Goal: Find specific page/section: Find specific page/section

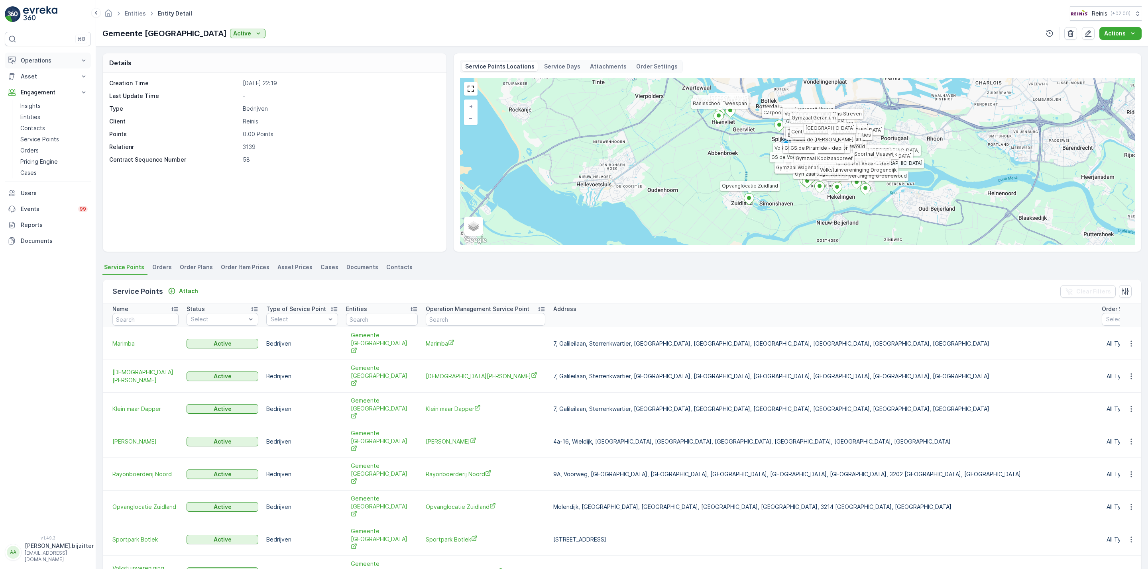
click at [40, 60] on p "Operations" at bounding box center [48, 61] width 54 height 8
click at [36, 86] on p "Planning" at bounding box center [31, 85] width 22 height 8
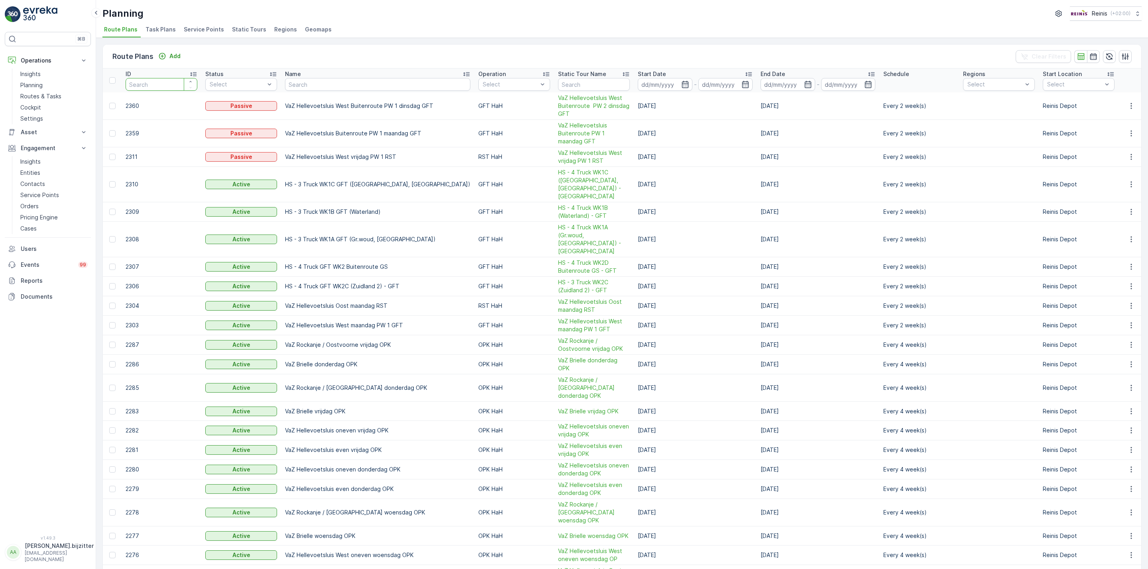
click at [159, 84] on input "number" at bounding box center [162, 84] width 72 height 13
click at [210, 31] on span "Service Points" at bounding box center [204, 30] width 40 height 8
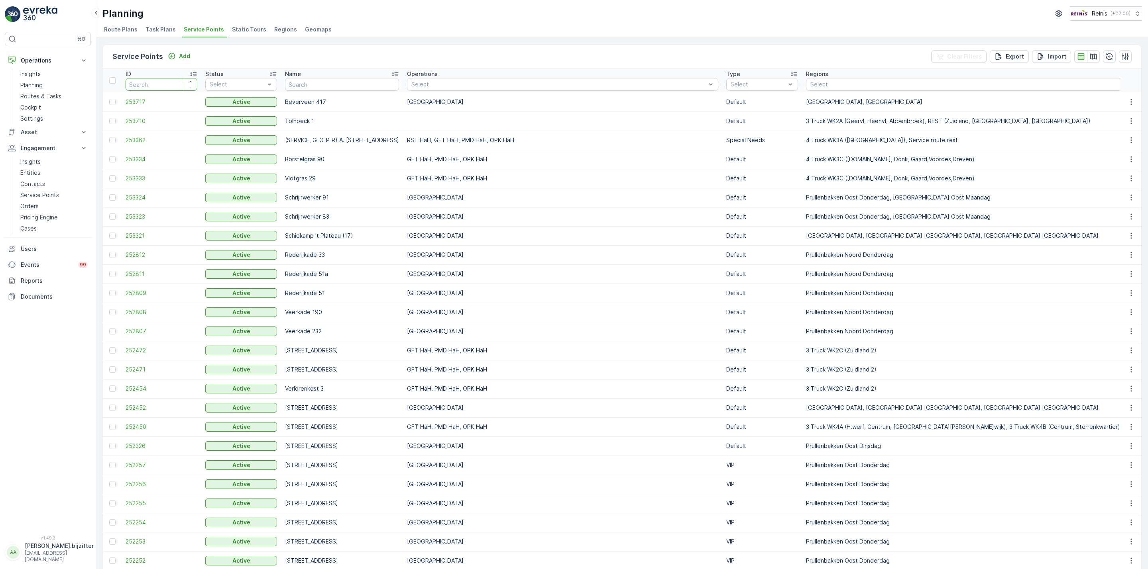
click at [147, 79] on input "number" at bounding box center [162, 84] width 72 height 13
type input "88"
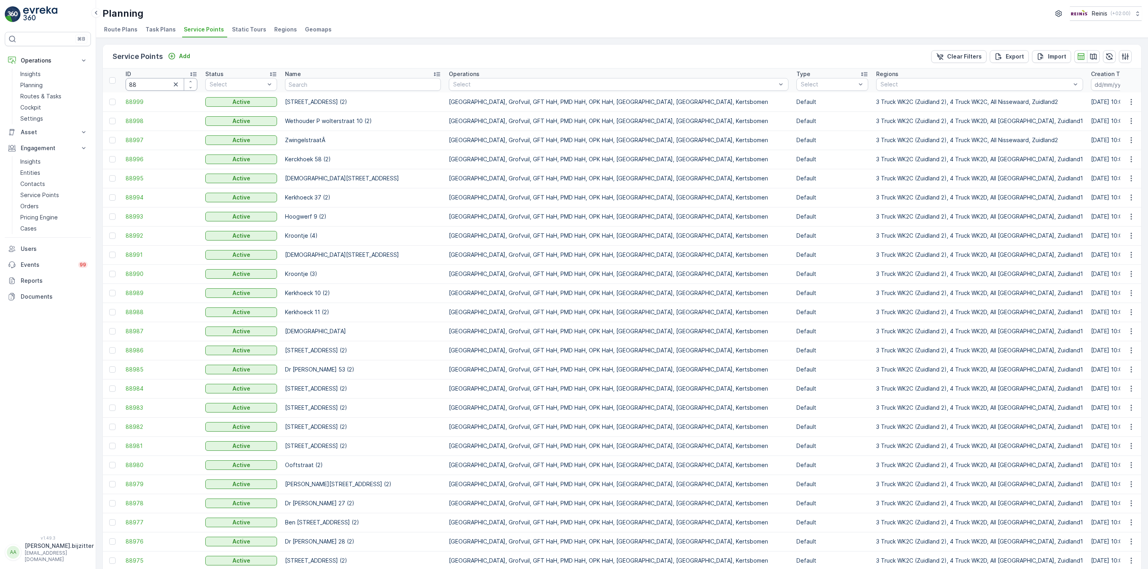
click at [150, 84] on input "88" at bounding box center [162, 84] width 72 height 13
type input "88693"
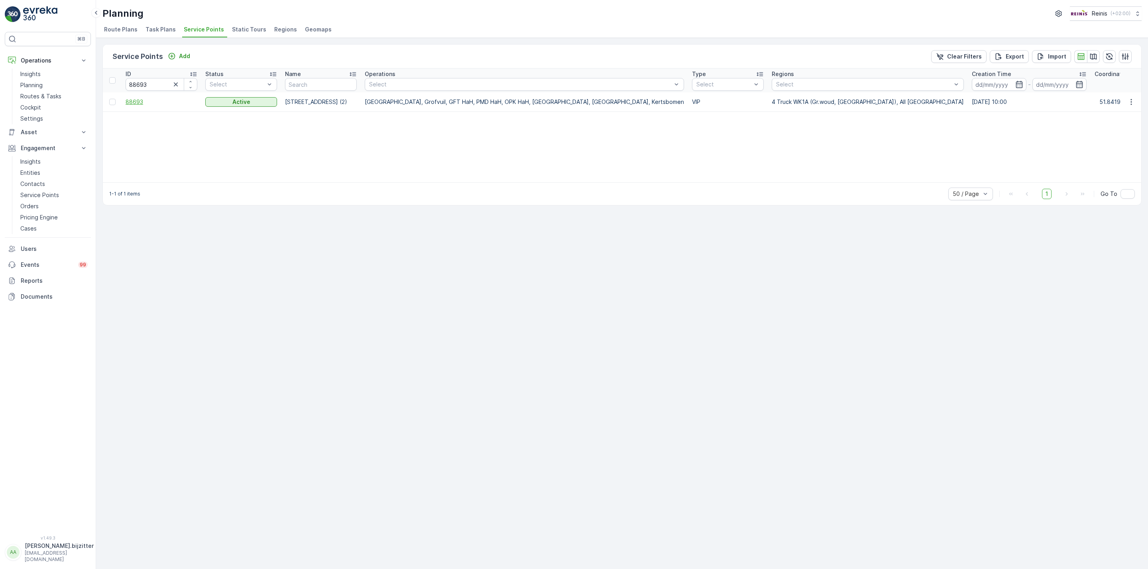
click at [137, 104] on span "88693" at bounding box center [162, 102] width 72 height 8
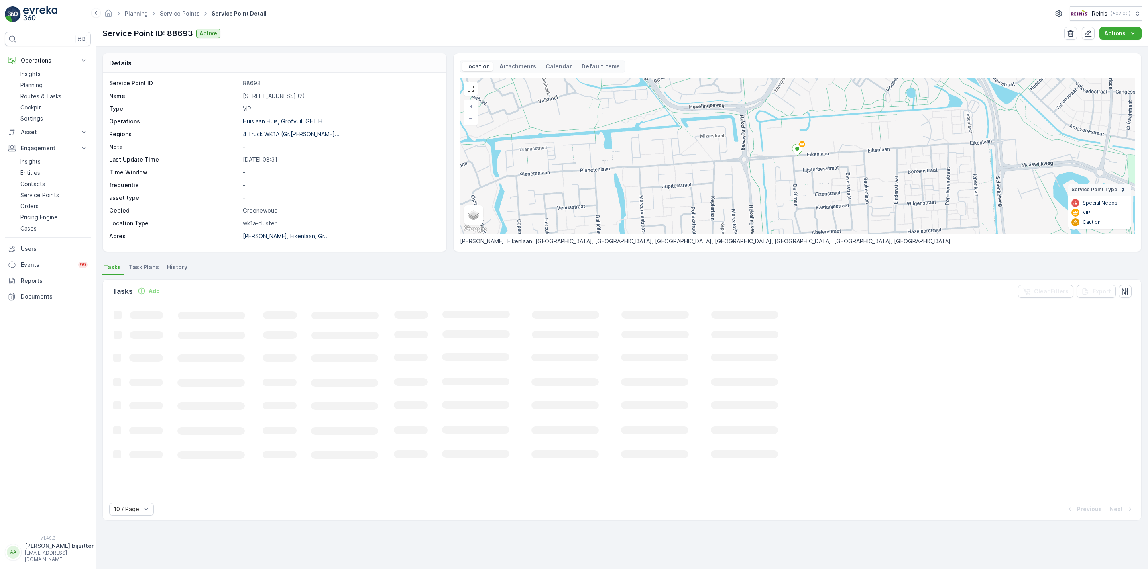
click at [138, 268] on span "Task Plans" at bounding box center [144, 267] width 30 height 8
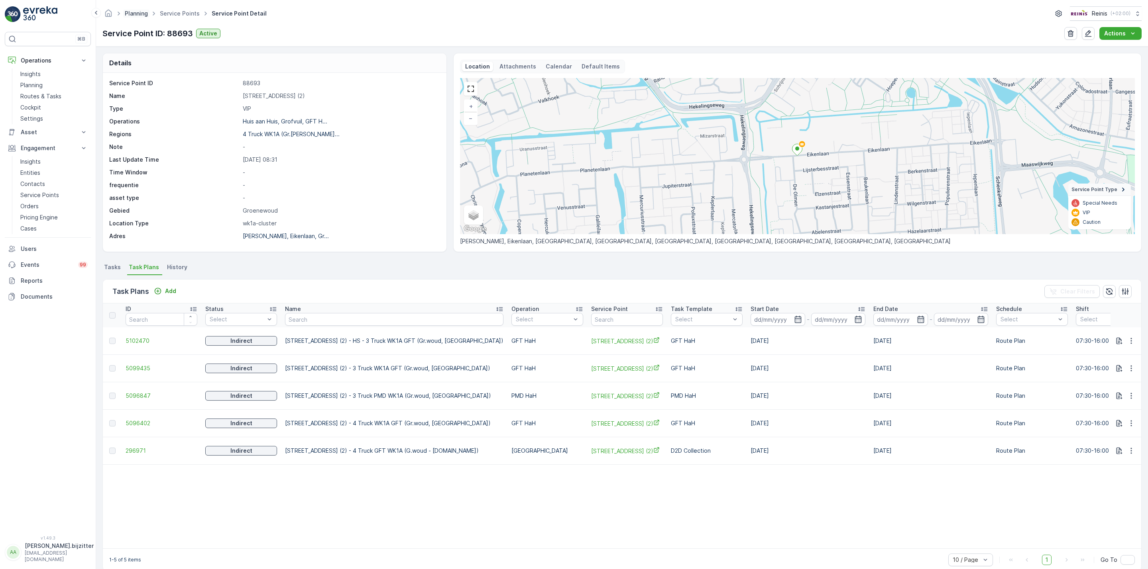
click at [132, 12] on link "Planning" at bounding box center [136, 13] width 23 height 7
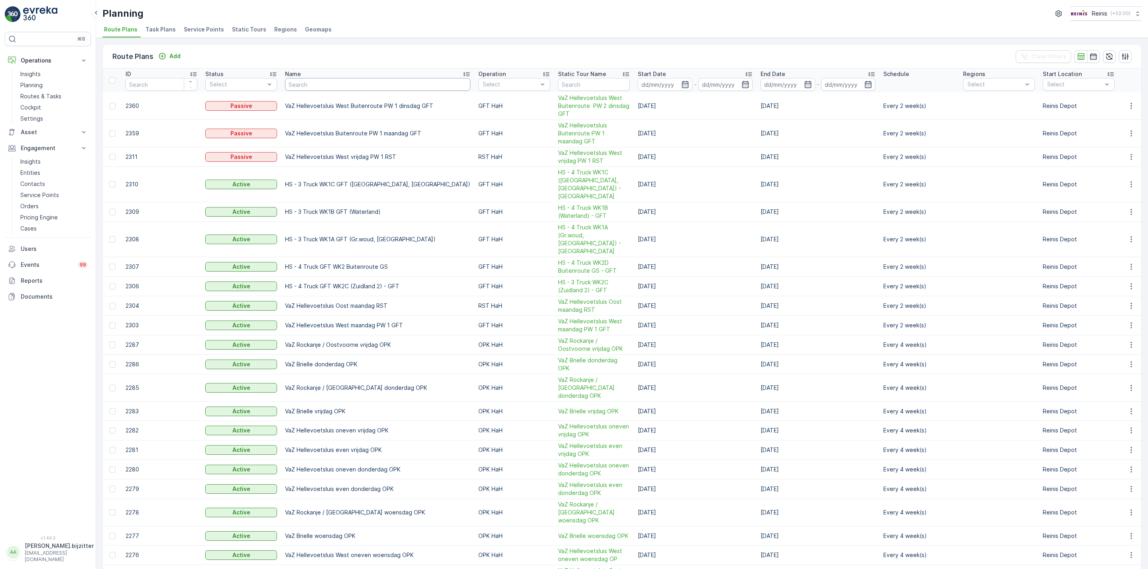
click at [345, 88] on input "text" at bounding box center [377, 84] width 185 height 13
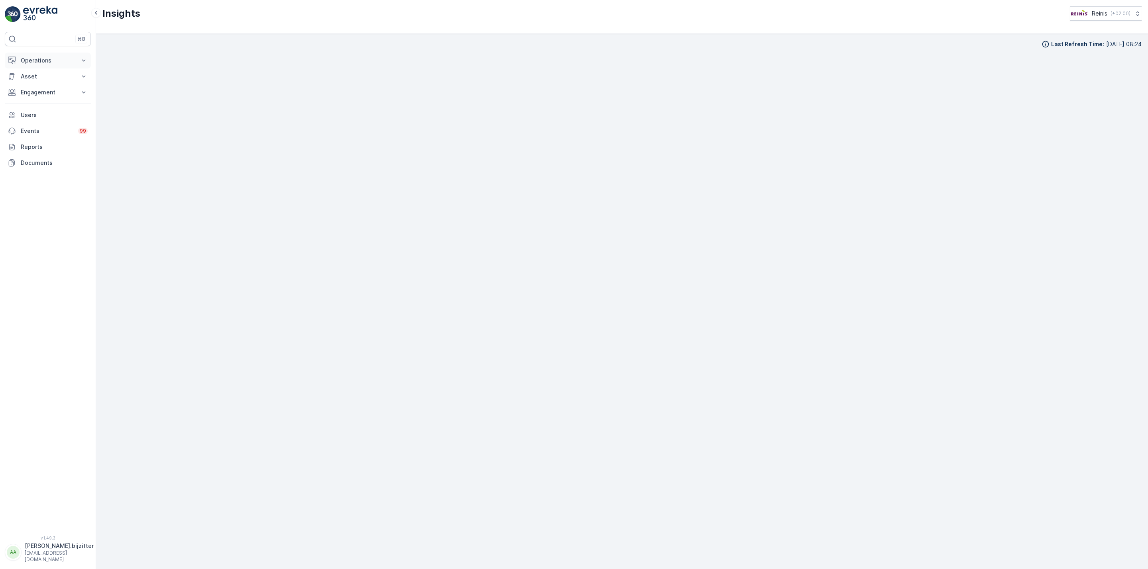
click at [35, 61] on p "Operations" at bounding box center [48, 61] width 54 height 8
click at [32, 86] on p "Planning" at bounding box center [31, 85] width 22 height 8
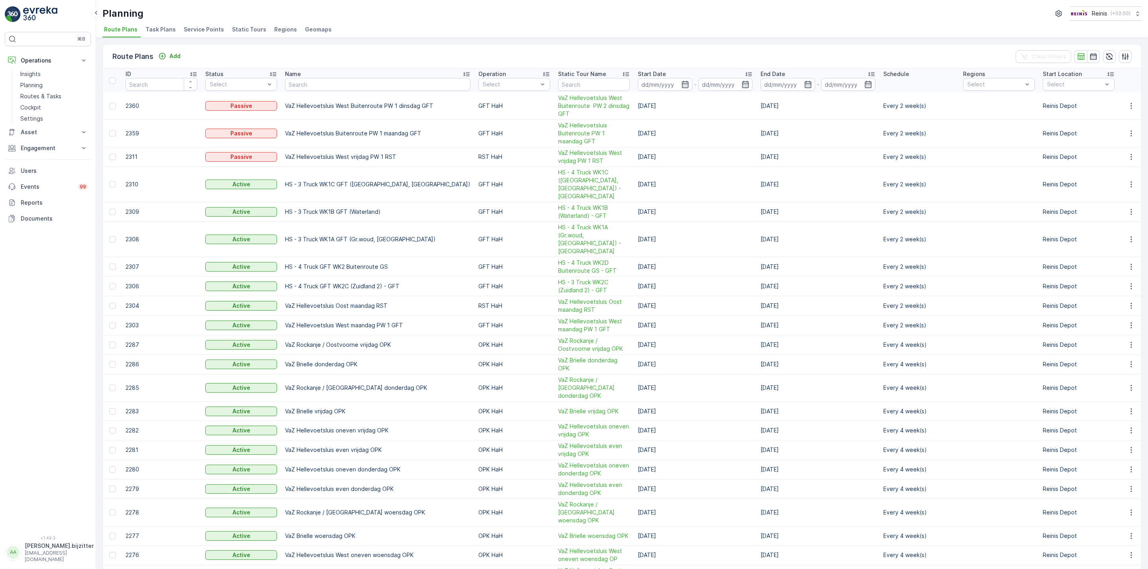
click at [312, 84] on input "text" at bounding box center [377, 84] width 185 height 13
type input "WK"
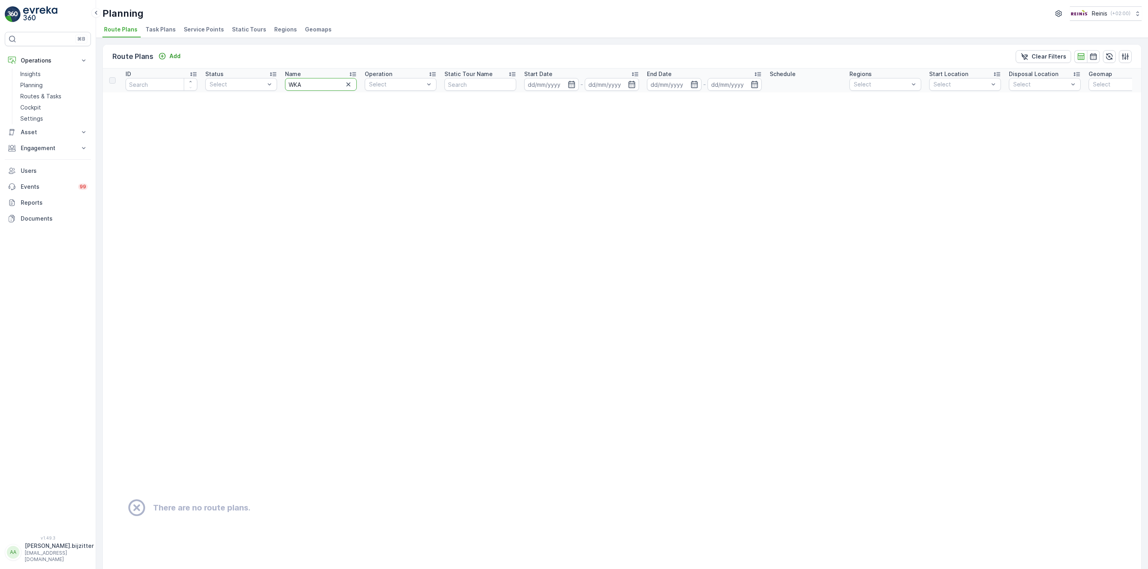
click at [296, 84] on input "WKA" at bounding box center [321, 84] width 72 height 13
type input "WK1A"
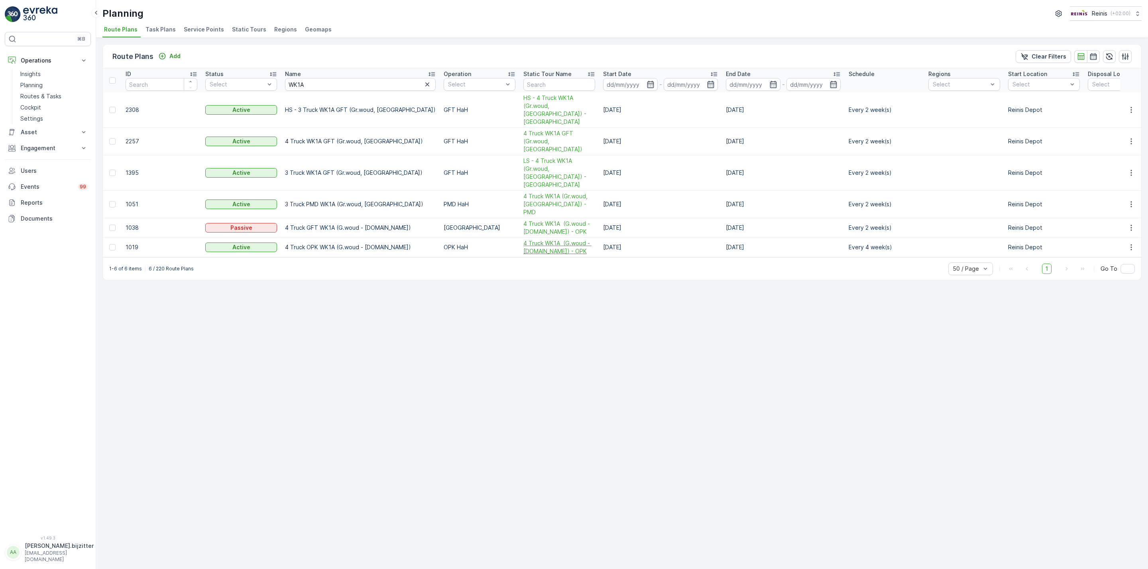
click at [523, 239] on span "4 Truck WK1A (G.woud - W.land) - OPK" at bounding box center [559, 247] width 72 height 16
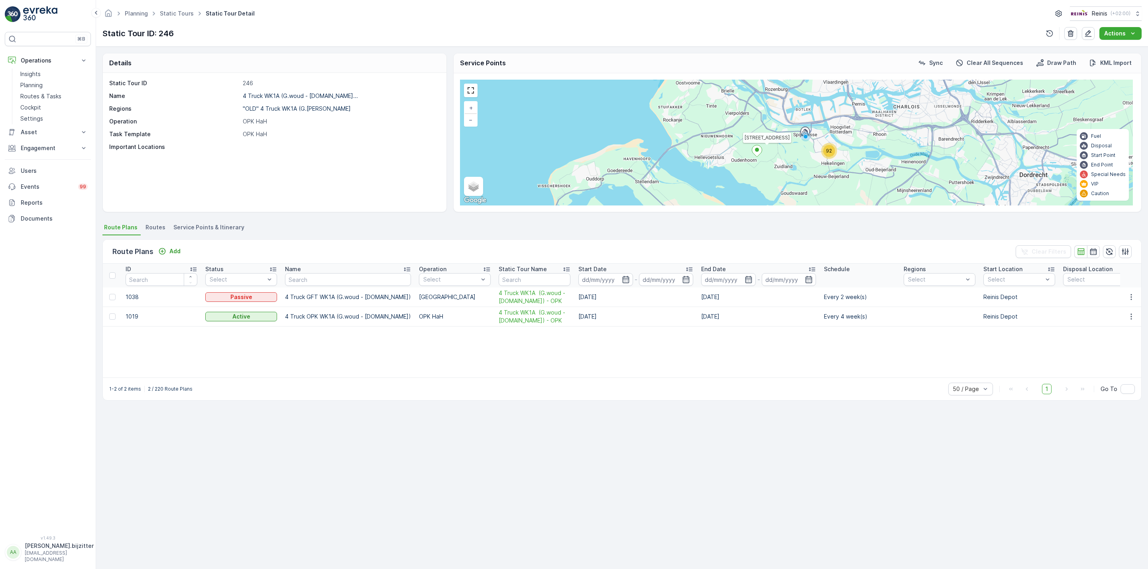
click at [220, 225] on span "Service Points & Itinerary" at bounding box center [208, 228] width 71 height 8
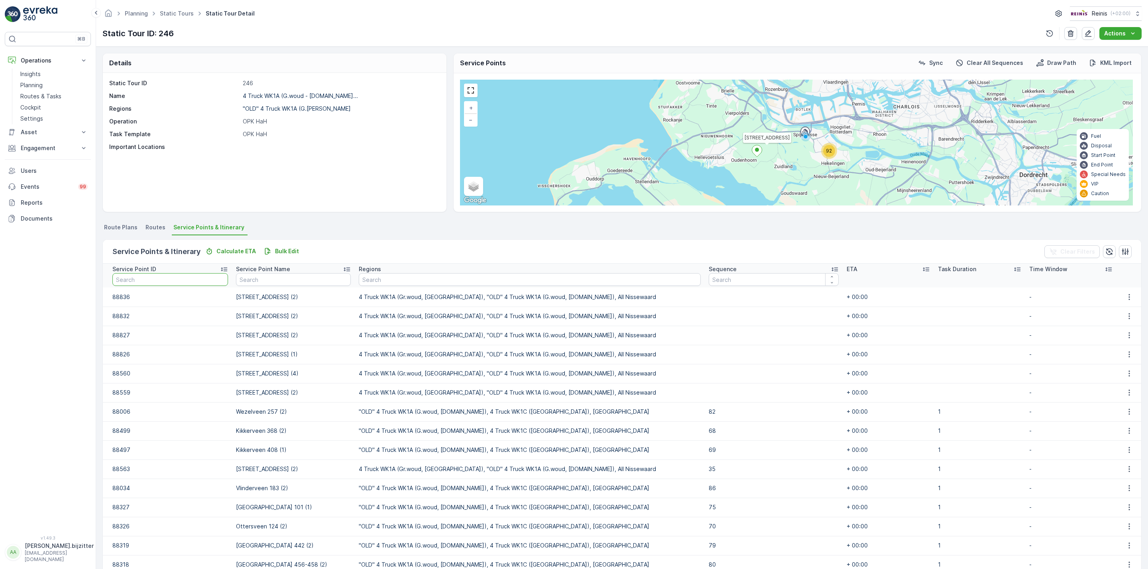
click at [190, 281] on input "text" at bounding box center [170, 279] width 116 height 13
type input "88"
click at [190, 281] on input "88" at bounding box center [174, 279] width 125 height 13
type input "88639"
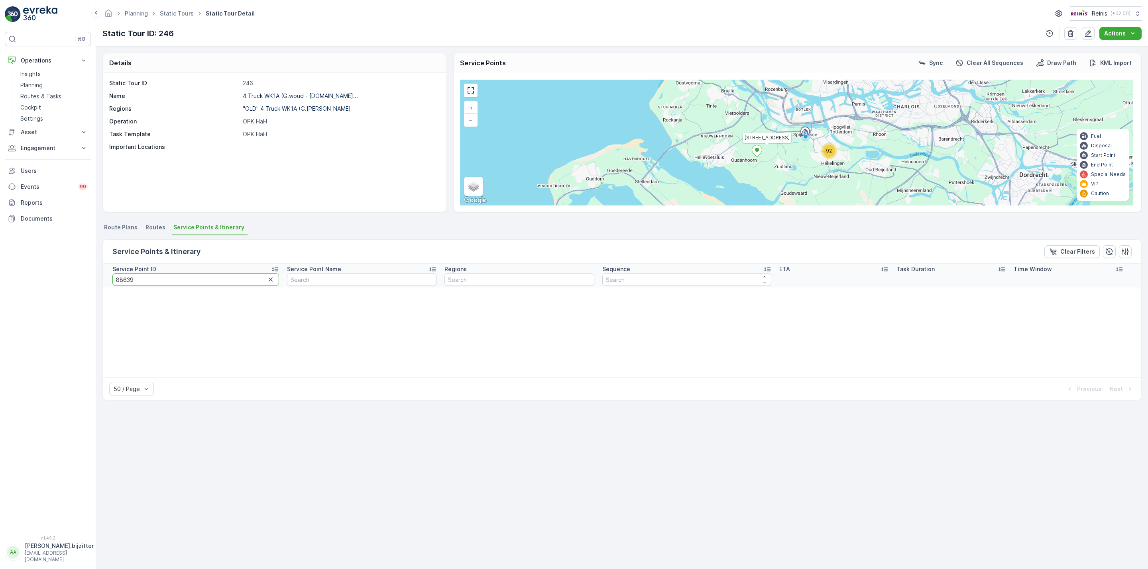
click at [190, 281] on input "88639" at bounding box center [195, 279] width 167 height 13
type input "88693"
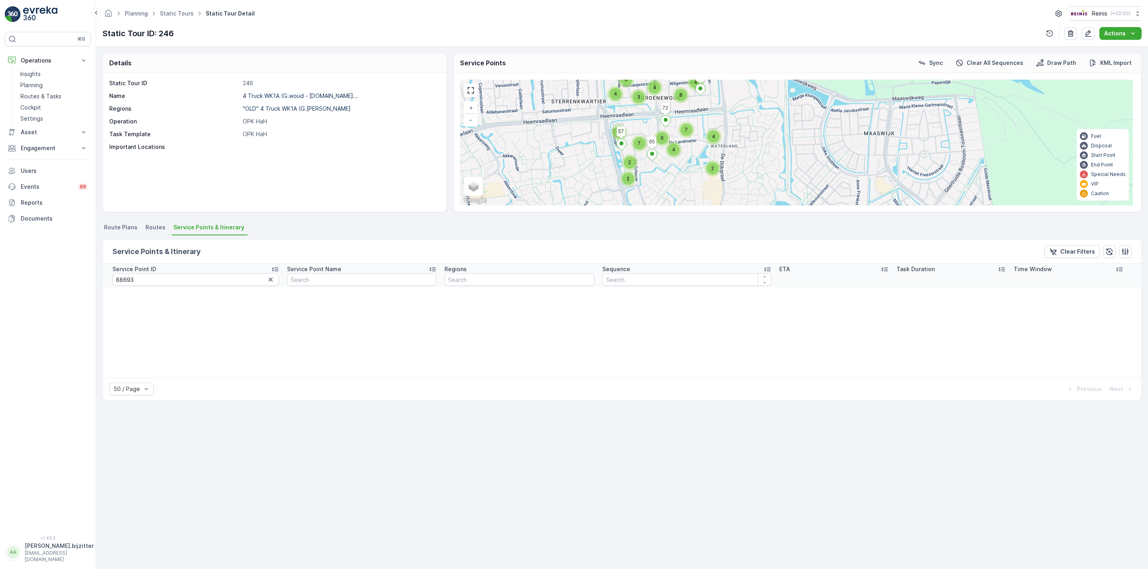
drag, startPoint x: 815, startPoint y: 149, endPoint x: 803, endPoint y: 189, distance: 42.2
click at [803, 189] on div "2 2 3 4 4 2 3 2 4 4 7 6 4 8 6 6 7 4 8 Voorweg 3 57 7 37 65 72 31 + − Satellite …" at bounding box center [796, 143] width 673 height 126
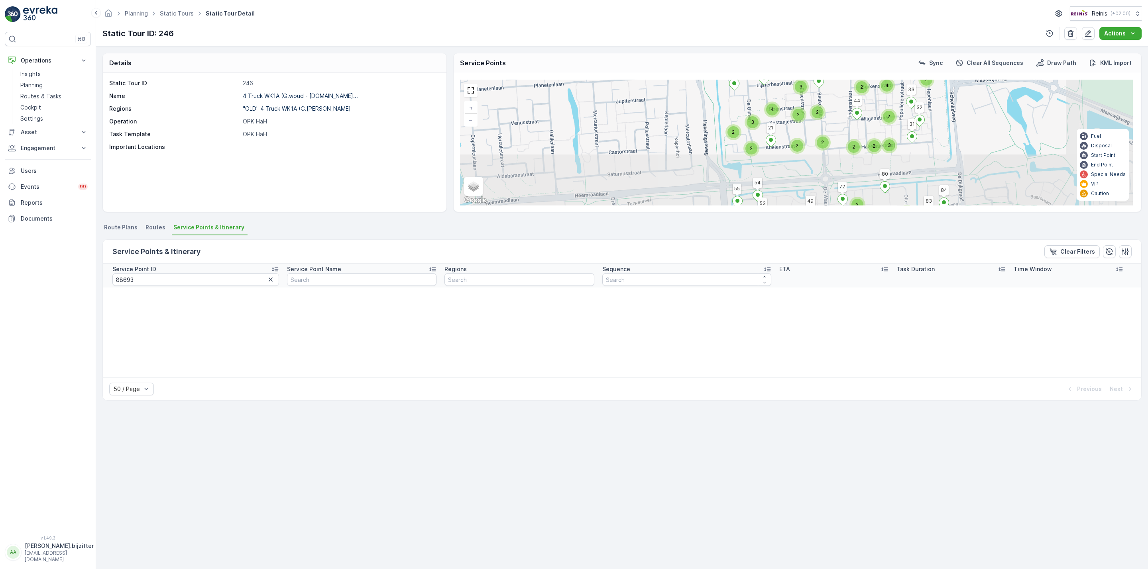
drag, startPoint x: 748, startPoint y: 156, endPoint x: 647, endPoint y: 85, distance: 123.6
click at [647, 85] on div "2 2 2 2 2 2 2 2 2 3 3 2 2 2 3 4 2 3 4 2 2 2 2 2 2 2 3 Voorweg 3 57 58 61 60 59 …" at bounding box center [796, 143] width 673 height 126
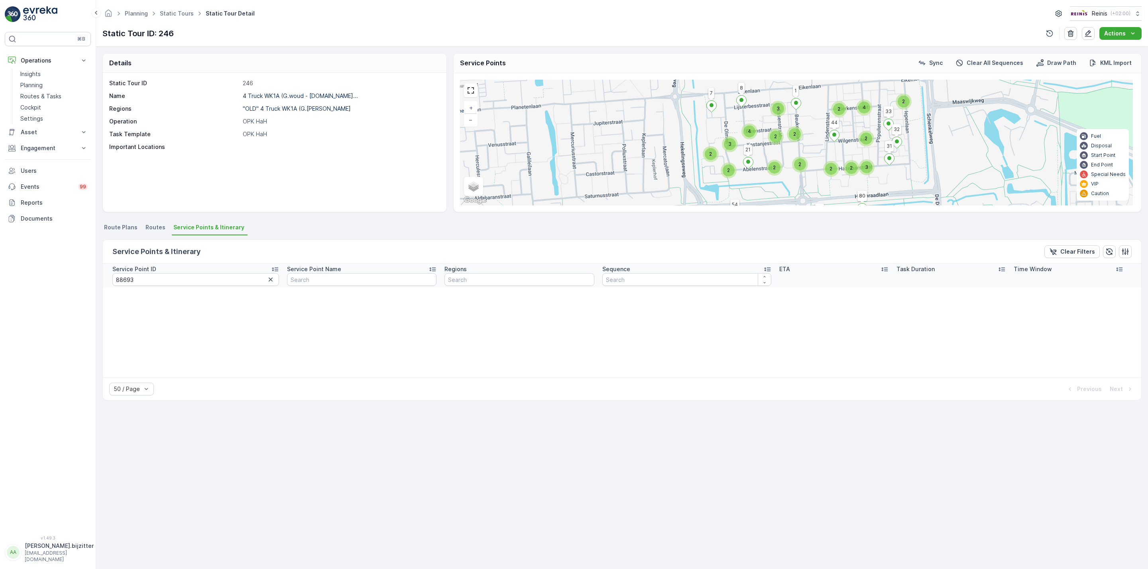
drag, startPoint x: 955, startPoint y: 122, endPoint x: 922, endPoint y: 145, distance: 40.1
click at [922, 145] on div "2 2 2 2 2 2 2 2 2 3 3 2 2 2 3 4 2 3 4 2 2 2 2 2 2 2 3 Voorweg 3 57 58 61 60 59 …" at bounding box center [796, 143] width 673 height 126
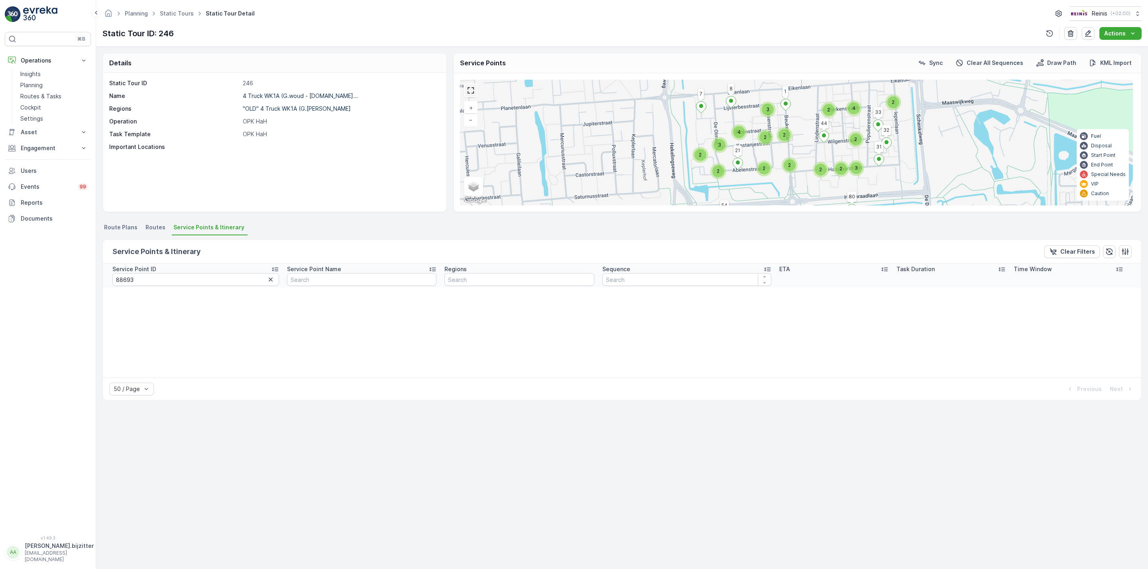
click at [470, 96] on link at bounding box center [471, 90] width 12 height 12
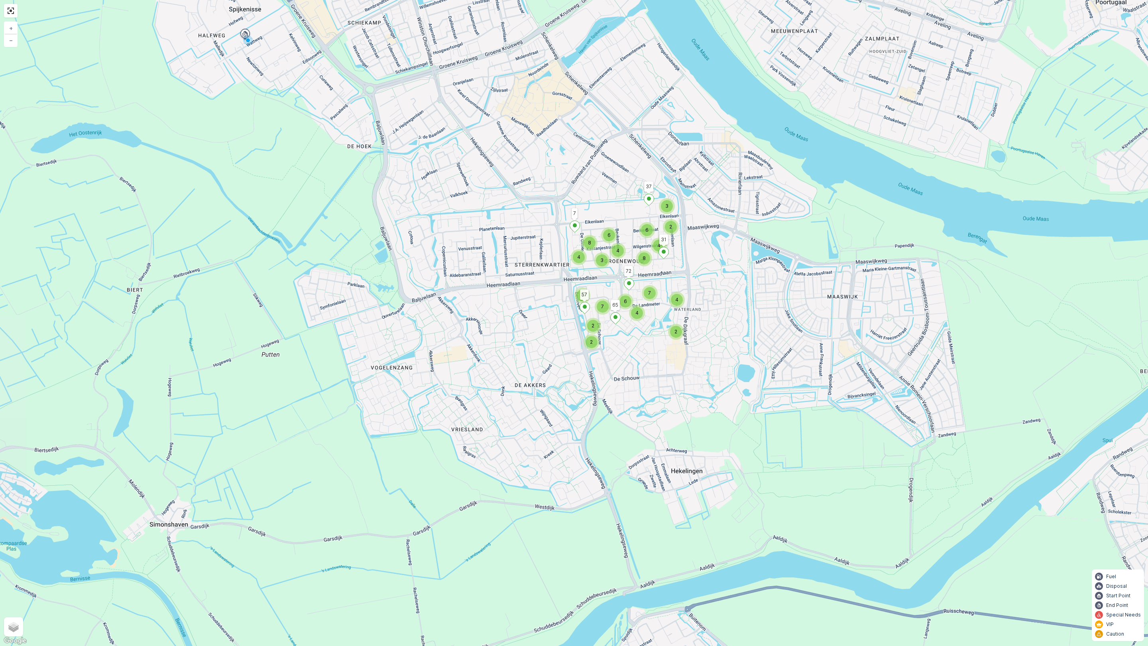
click at [14, 20] on div "2 2 3 4 4 2 3 2 4 4 7 6 4 8 6 6 7 4 8 Voorweg 3 57 7 37 65 72 31 + − Satellite …" at bounding box center [574, 323] width 1148 height 646
click at [10, 11] on link at bounding box center [11, 11] width 12 height 12
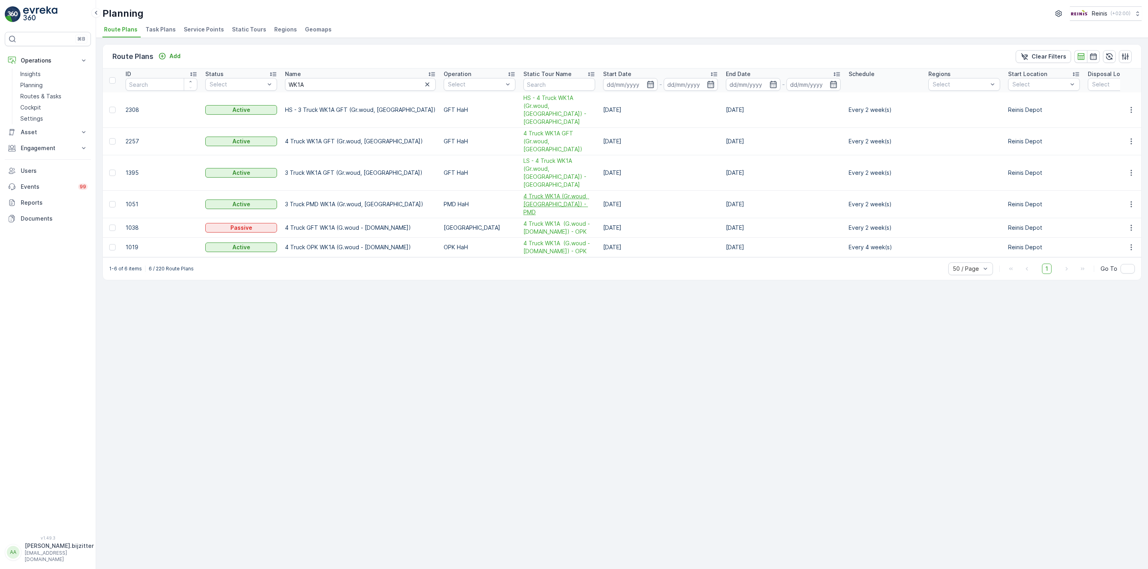
click at [529, 192] on span "4 Truck WK1A (Gr.woud, Maaswijk Oost) - PMD" at bounding box center [559, 204] width 72 height 24
click at [523, 220] on span "4 Truck WK1A (G.woud - W.land) - OPK" at bounding box center [559, 228] width 72 height 16
click at [526, 157] on span "LS - 4 Truck WK1A (Gr.woud, Maaswijk Oost) - GFT" at bounding box center [559, 173] width 72 height 32
click at [524, 239] on span "4 Truck WK1A (G.woud - W.land) - OPK" at bounding box center [559, 247] width 72 height 16
click at [540, 192] on span "4 Truck WK1A (Gr.woud, Maaswijk Oost) - PMD" at bounding box center [559, 204] width 72 height 24
